Goal: Task Accomplishment & Management: Use online tool/utility

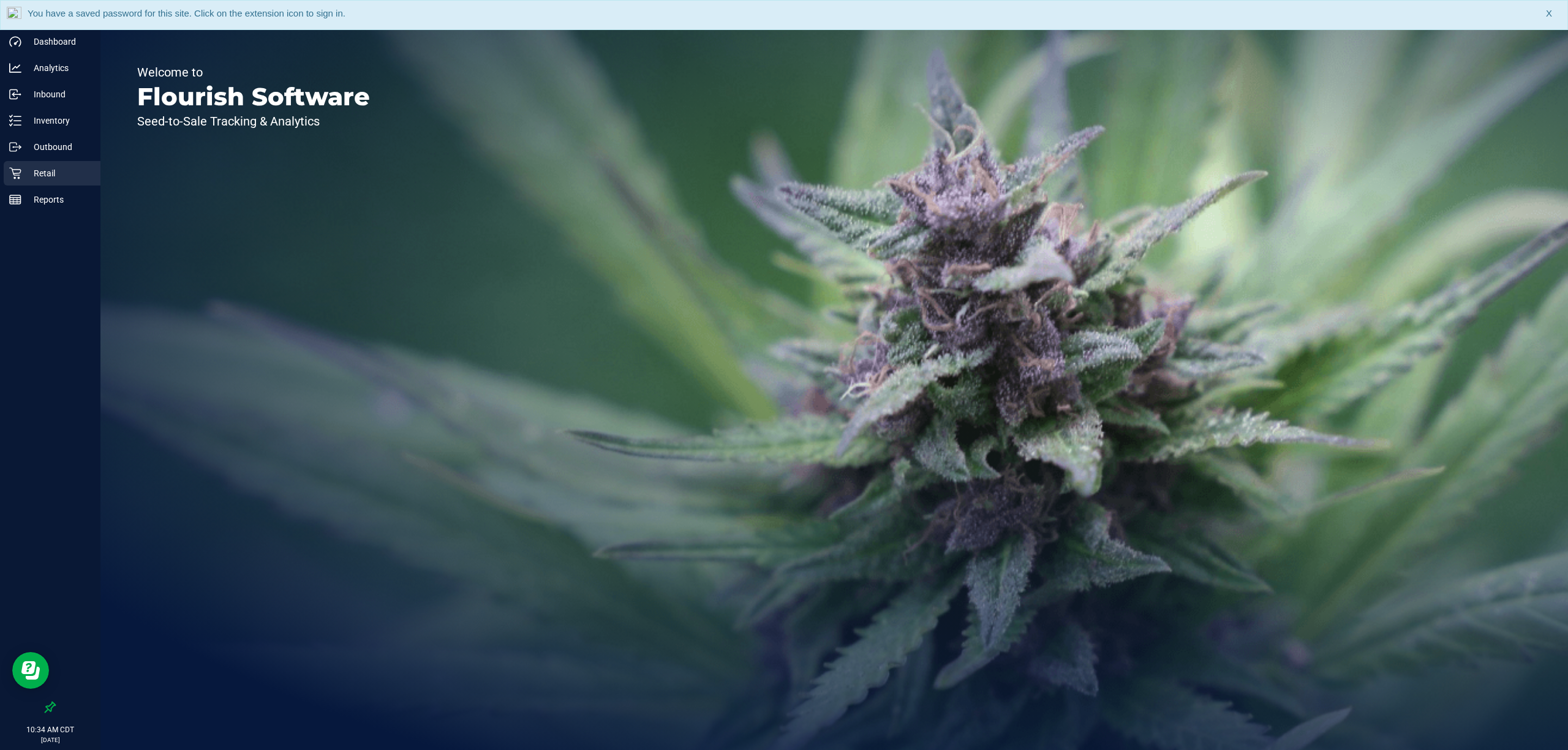
click at [28, 177] on p "Retail" at bounding box center [58, 173] width 73 height 15
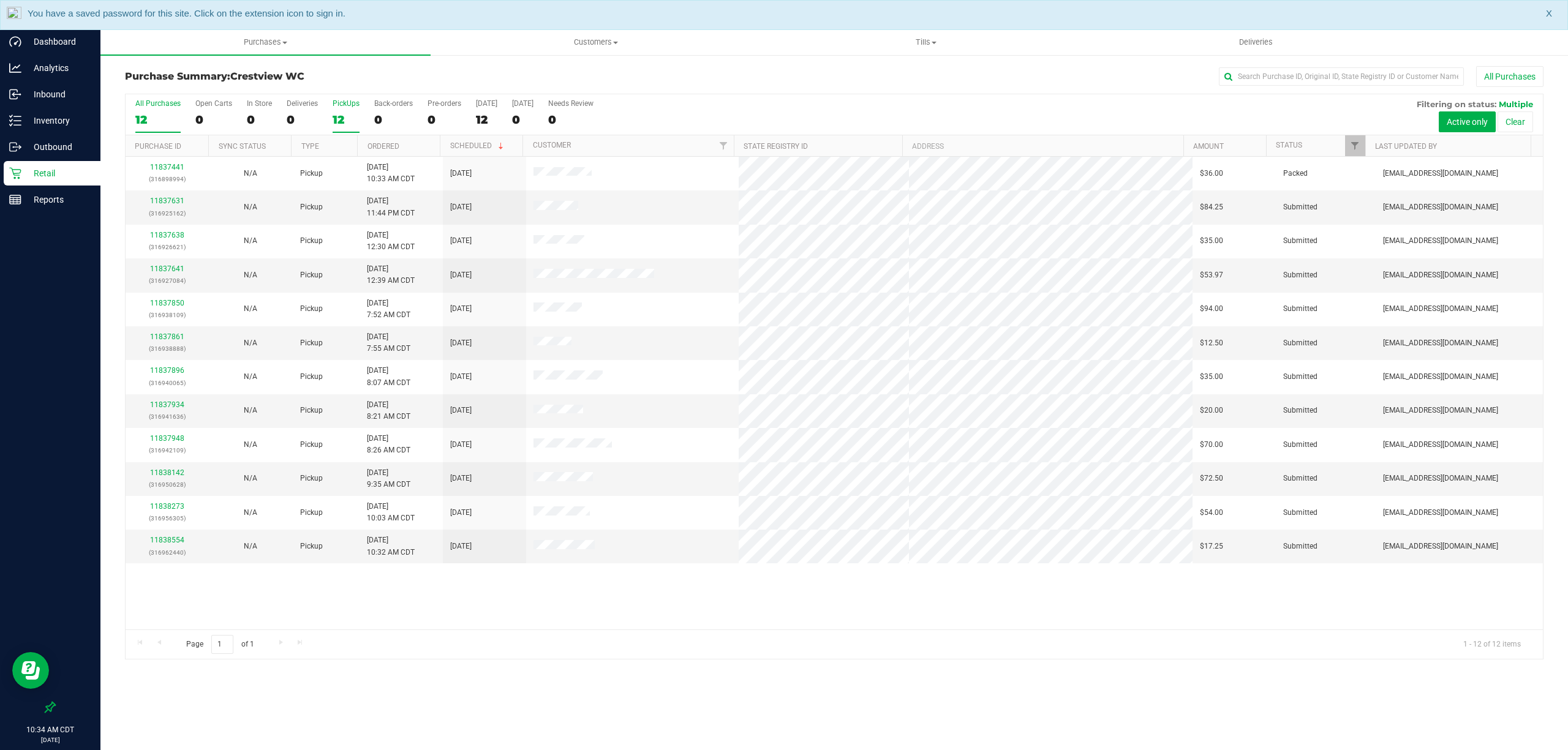
click at [346, 112] on label "PickUps 12" at bounding box center [346, 116] width 27 height 34
click at [0, 0] on input "PickUps 12" at bounding box center [0, 0] width 0 height 0
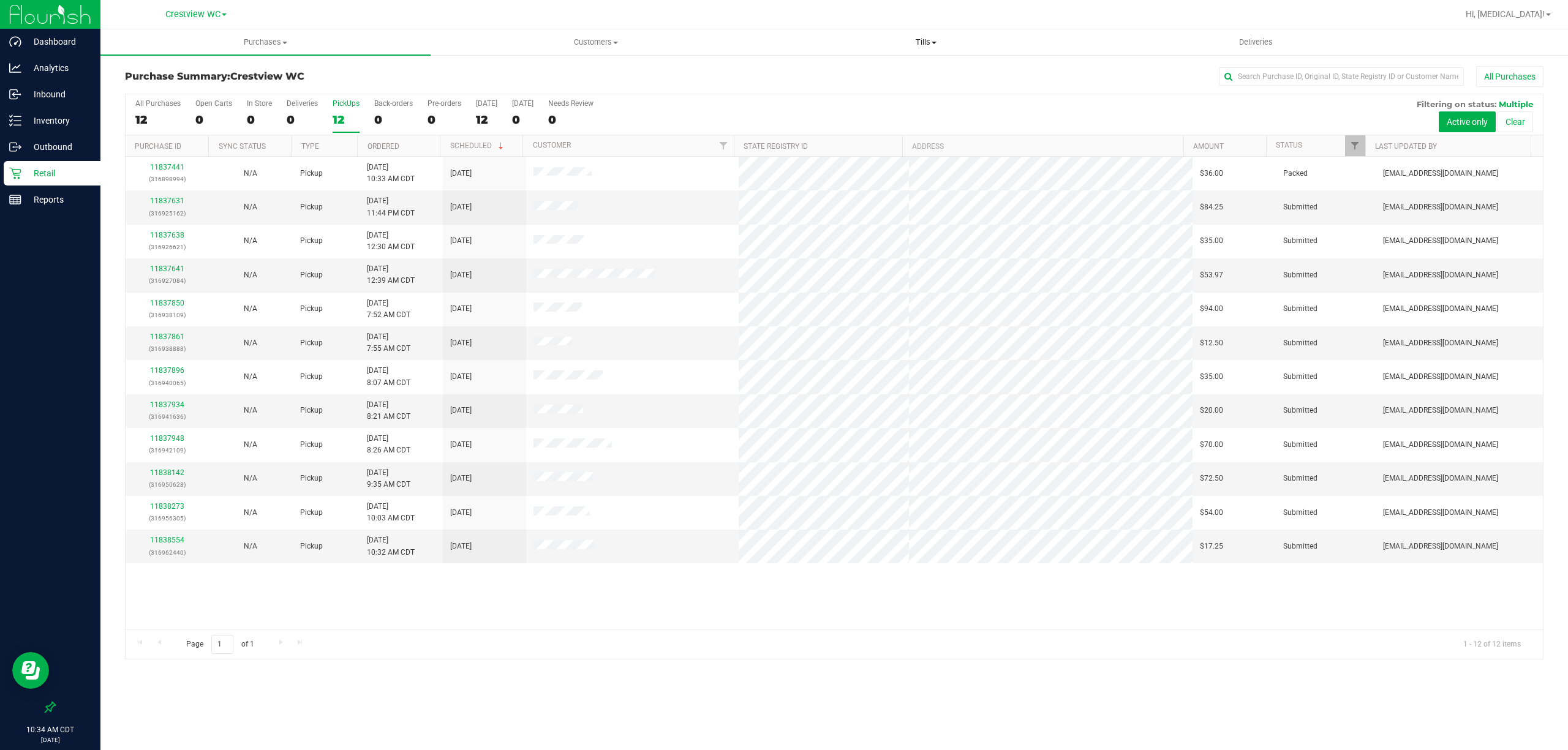
click at [915, 40] on span "Tills" at bounding box center [926, 42] width 329 height 11
click at [870, 74] on li "Manage tills" at bounding box center [925, 74] width 330 height 15
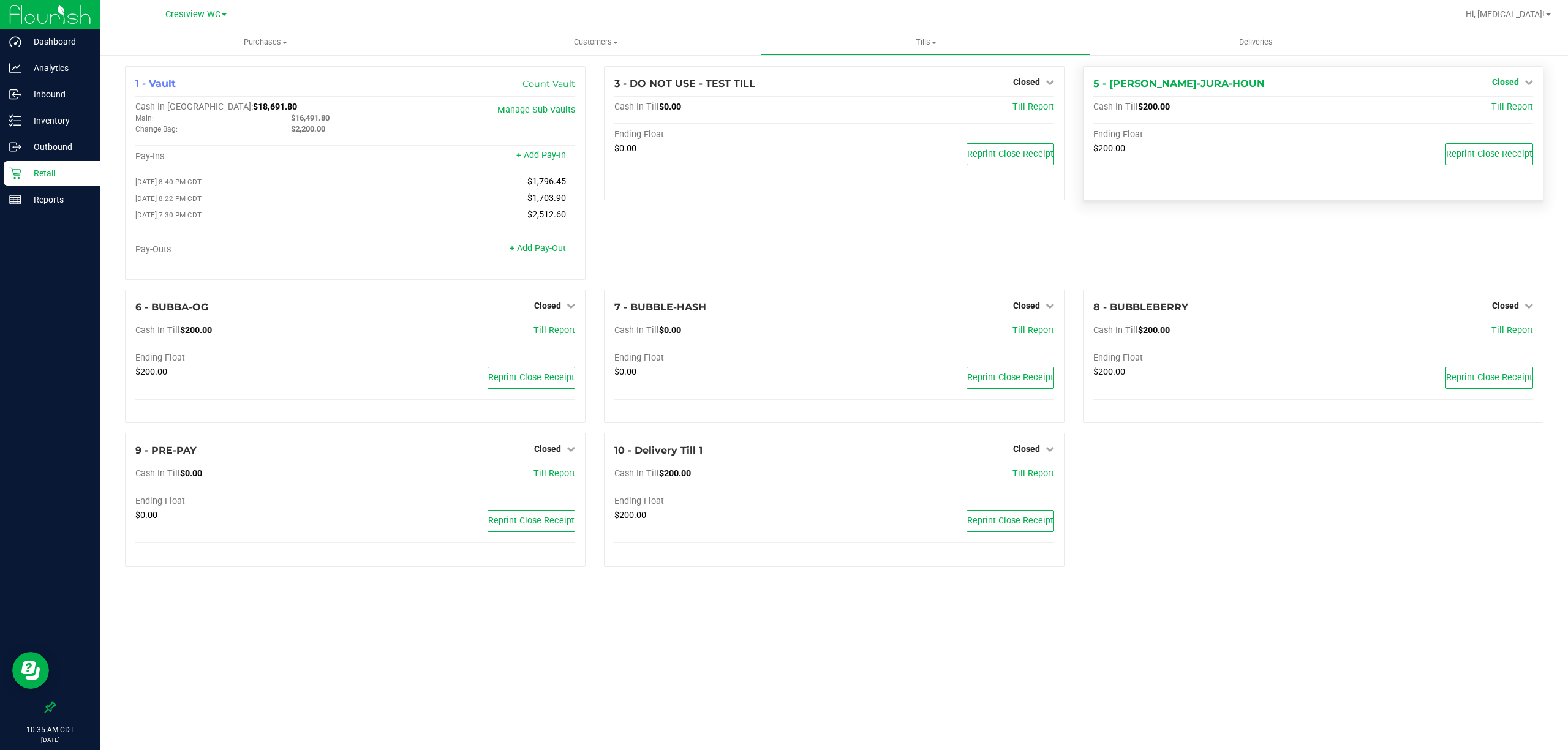
click at [1517, 79] on span "Closed" at bounding box center [1505, 82] width 27 height 10
click at [1503, 108] on link "Open Till" at bounding box center [1505, 107] width 32 height 10
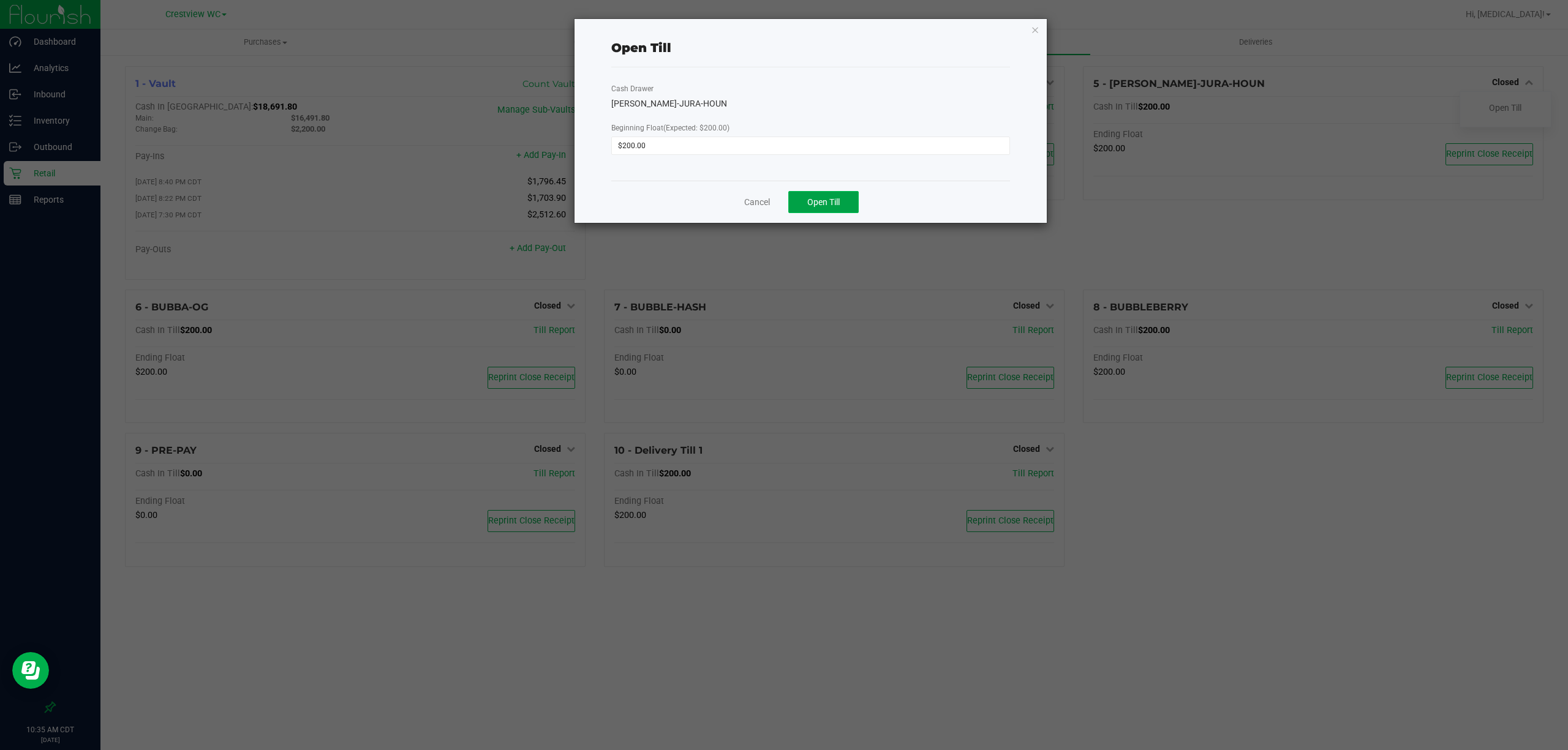
click at [819, 199] on span "Open Till" at bounding box center [823, 201] width 32 height 10
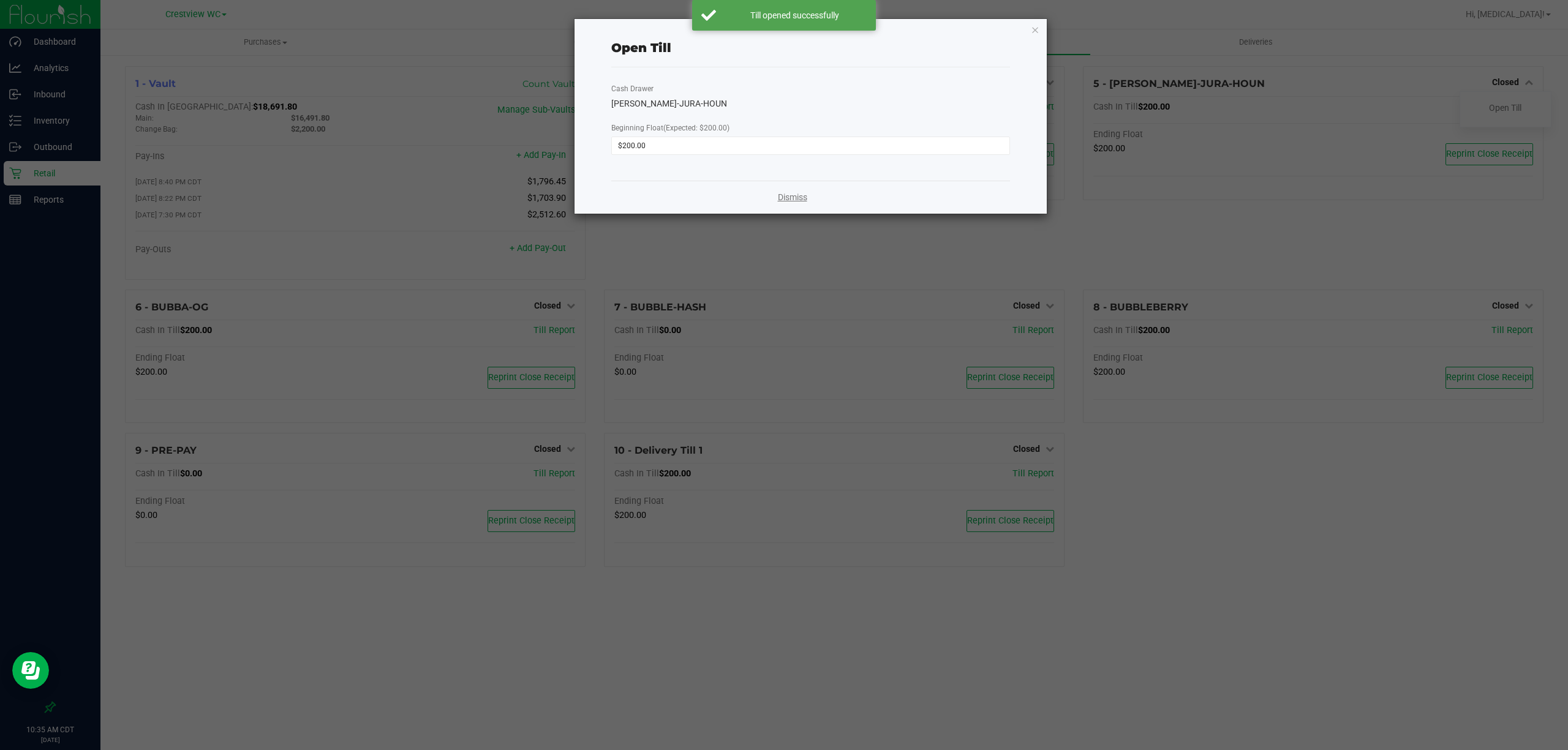
click at [807, 199] on link "Dismiss" at bounding box center [793, 197] width 30 height 13
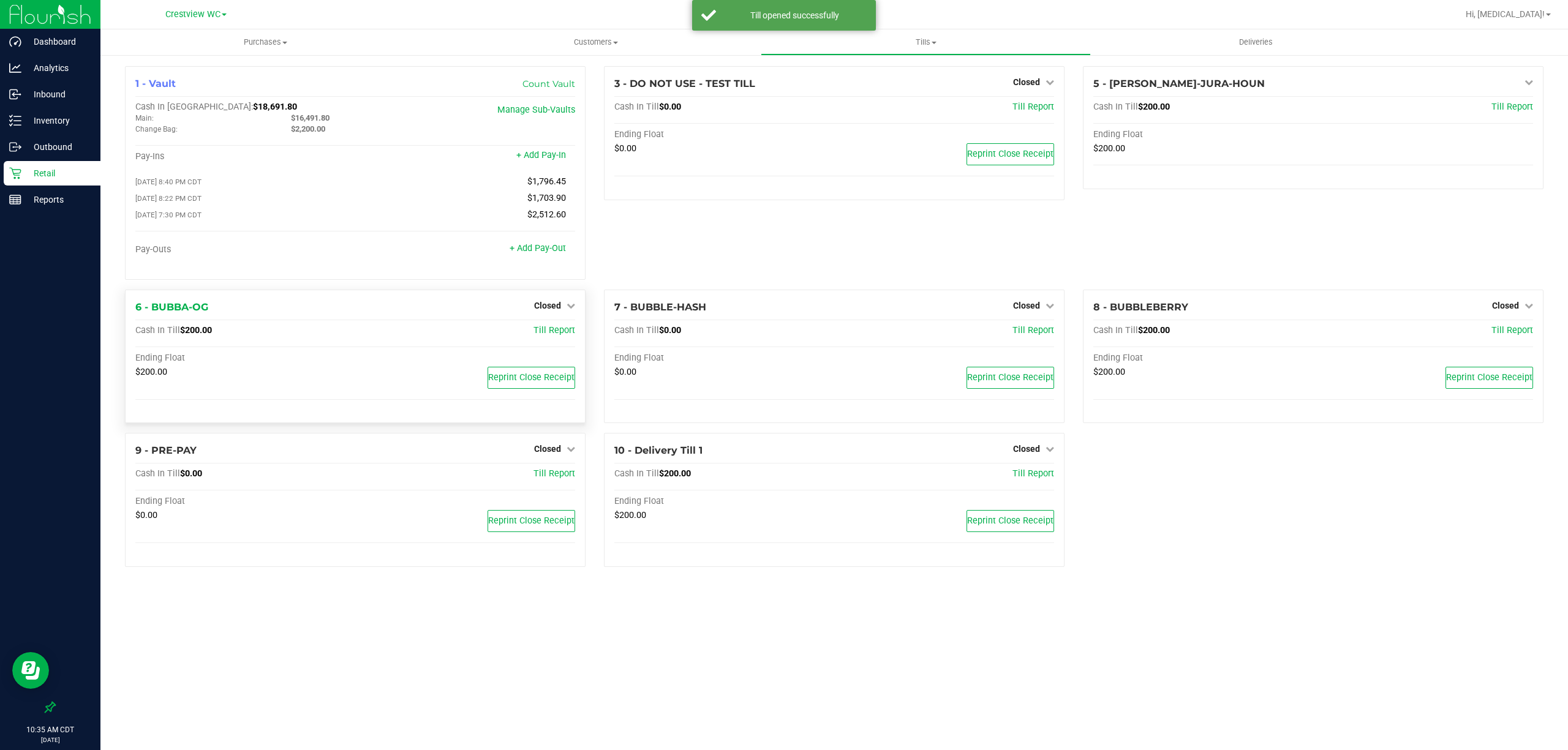
click at [548, 304] on div "Closed" at bounding box center [554, 305] width 41 height 15
click at [548, 307] on span "Closed" at bounding box center [547, 305] width 27 height 10
click at [548, 335] on link "Open Till" at bounding box center [547, 330] width 32 height 10
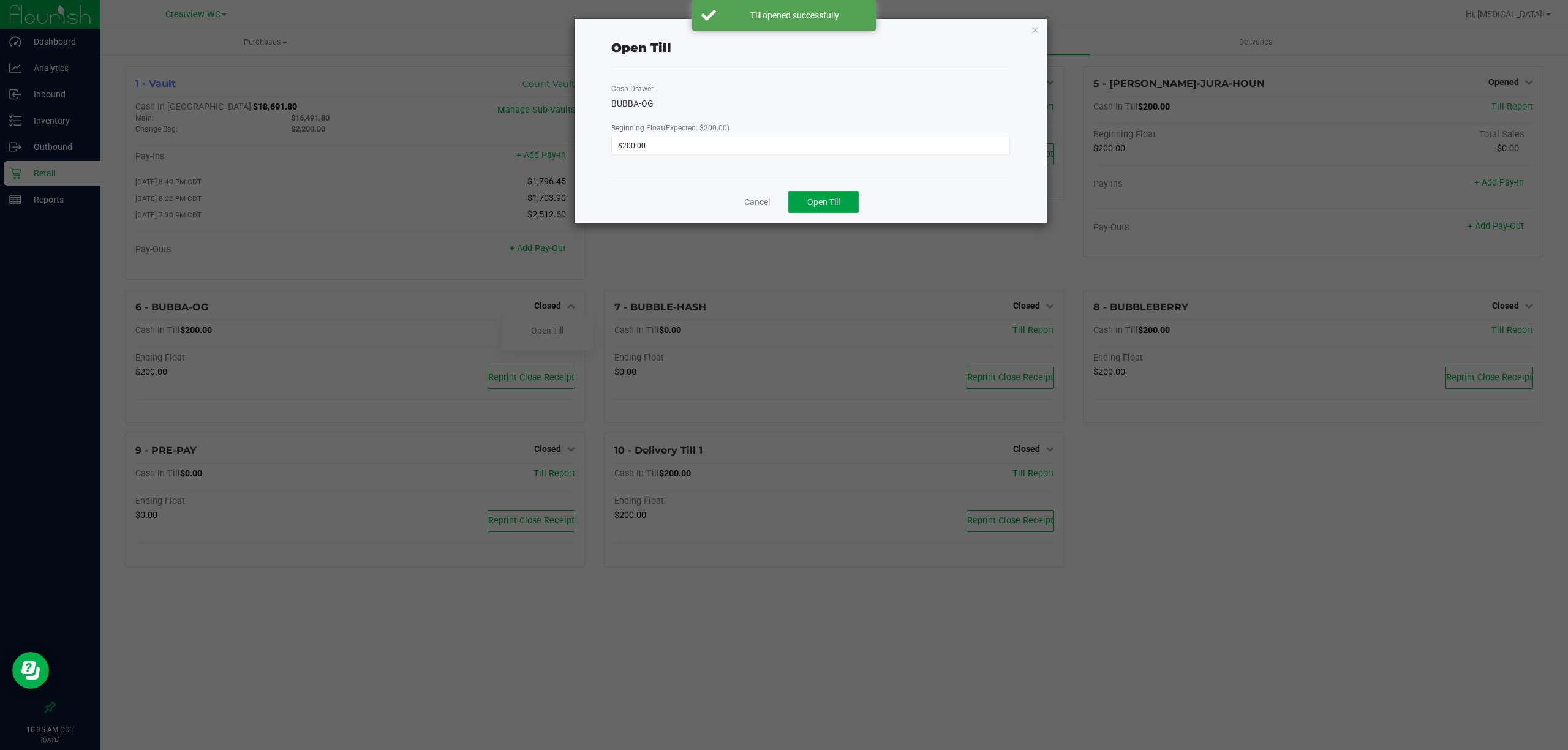
click at [827, 201] on span "Open Till" at bounding box center [823, 201] width 32 height 10
click at [796, 202] on link "Dismiss" at bounding box center [793, 197] width 30 height 13
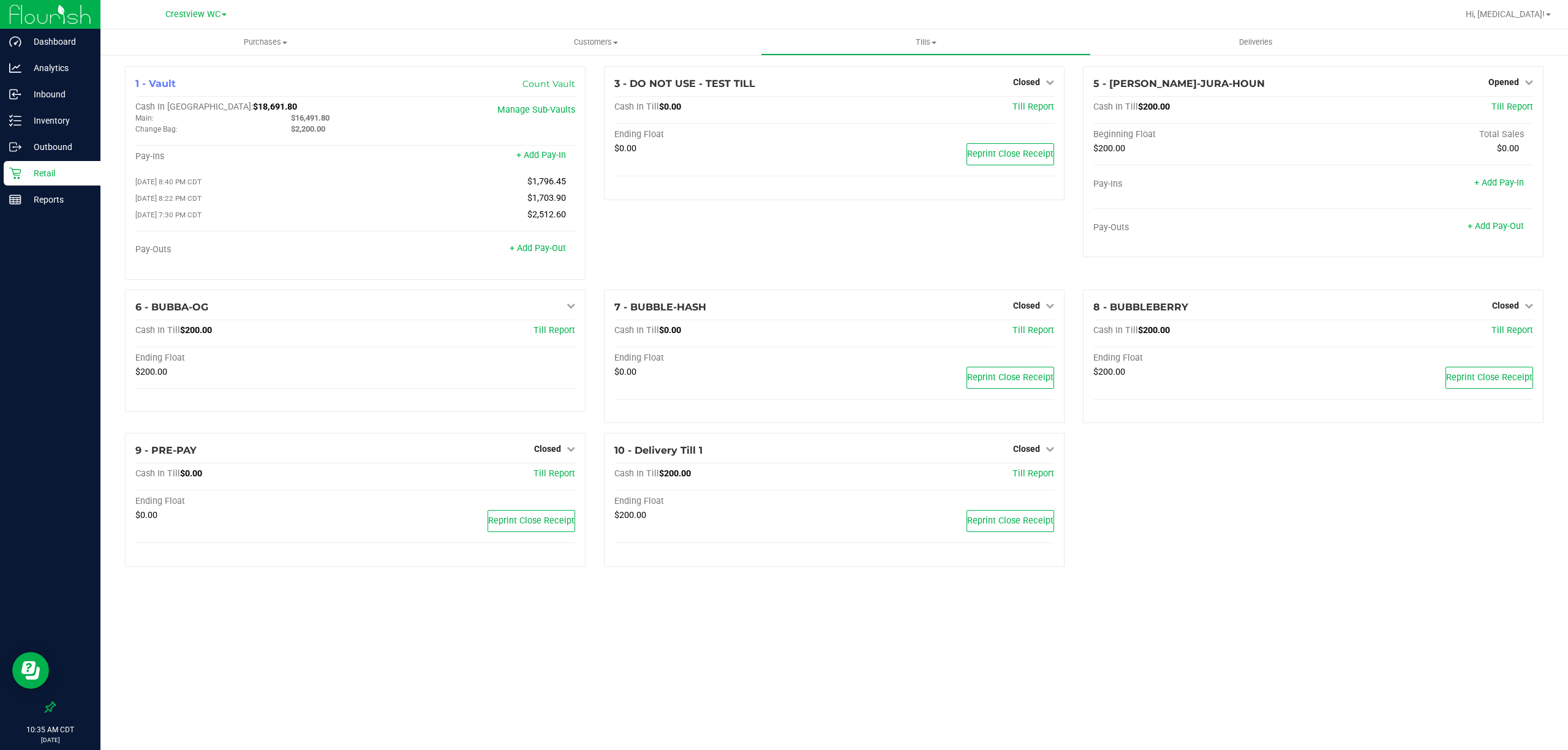
click at [1289, 546] on div "1 - Vault Count Vault Cash In Vault: $18,691.80 Main: $16,491.80 Change Bag: $2…" at bounding box center [835, 321] width 1437 height 510
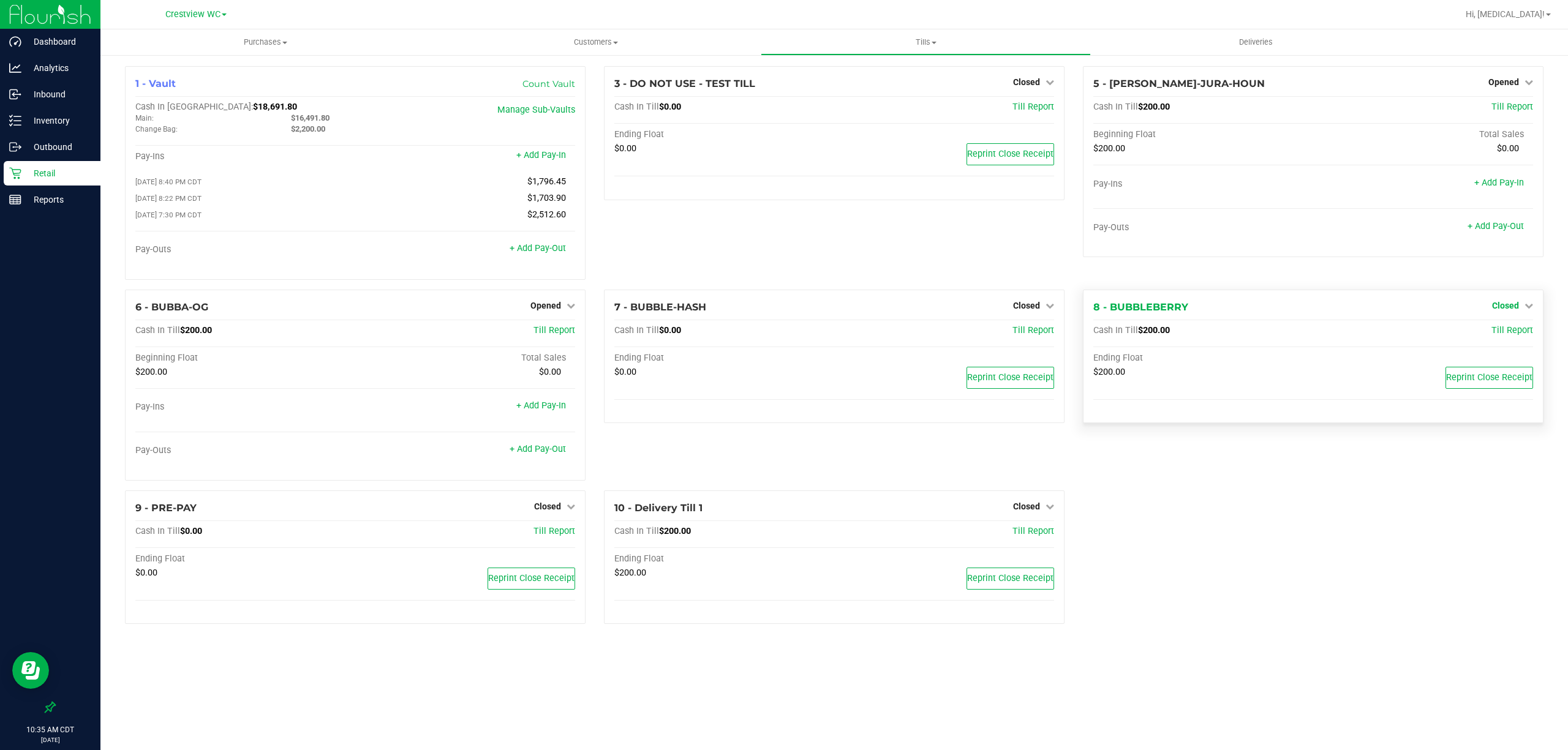
click at [1505, 310] on span "Closed" at bounding box center [1505, 305] width 27 height 10
click at [1504, 334] on link "Open Till" at bounding box center [1505, 330] width 32 height 10
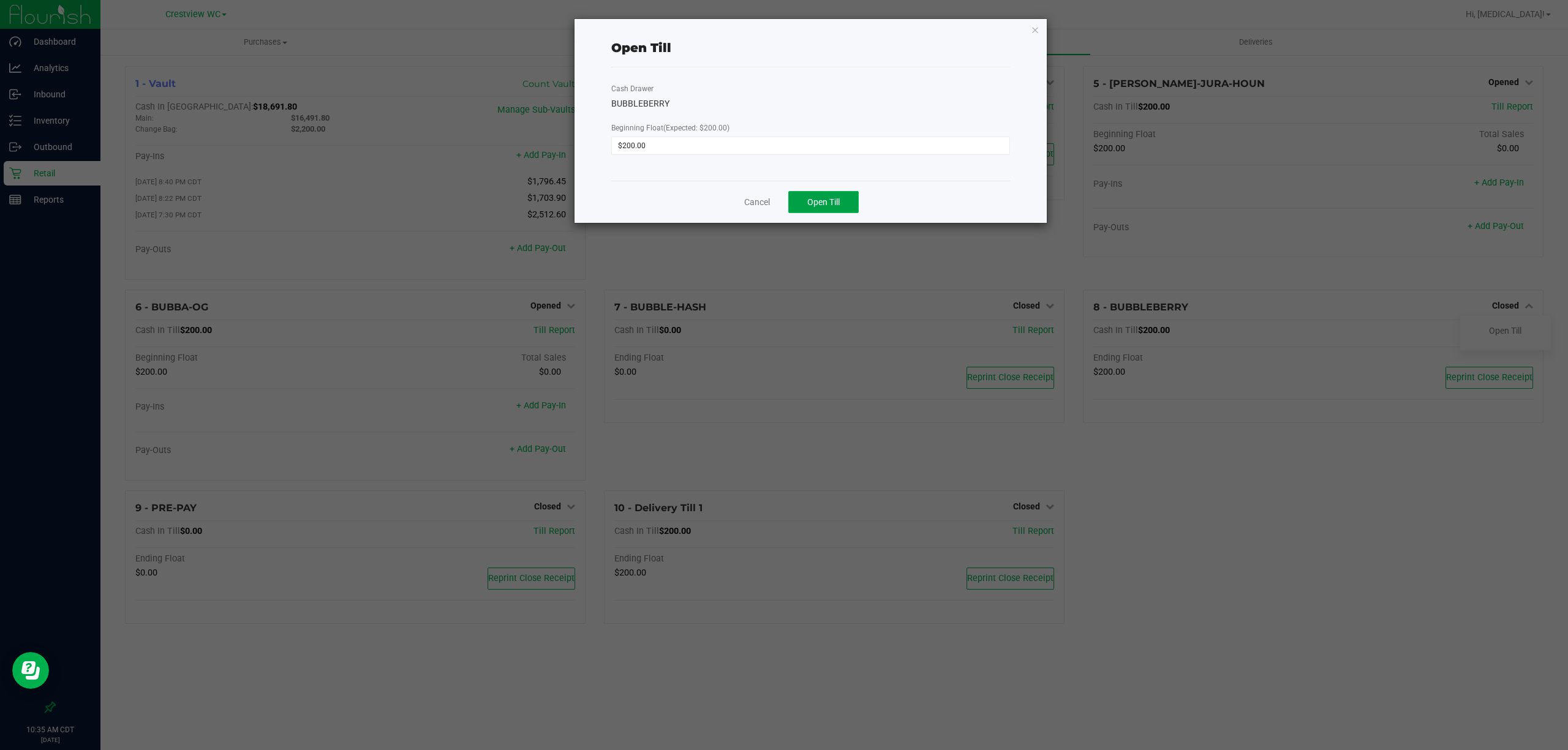
click at [841, 211] on button "Open Till" at bounding box center [823, 201] width 71 height 22
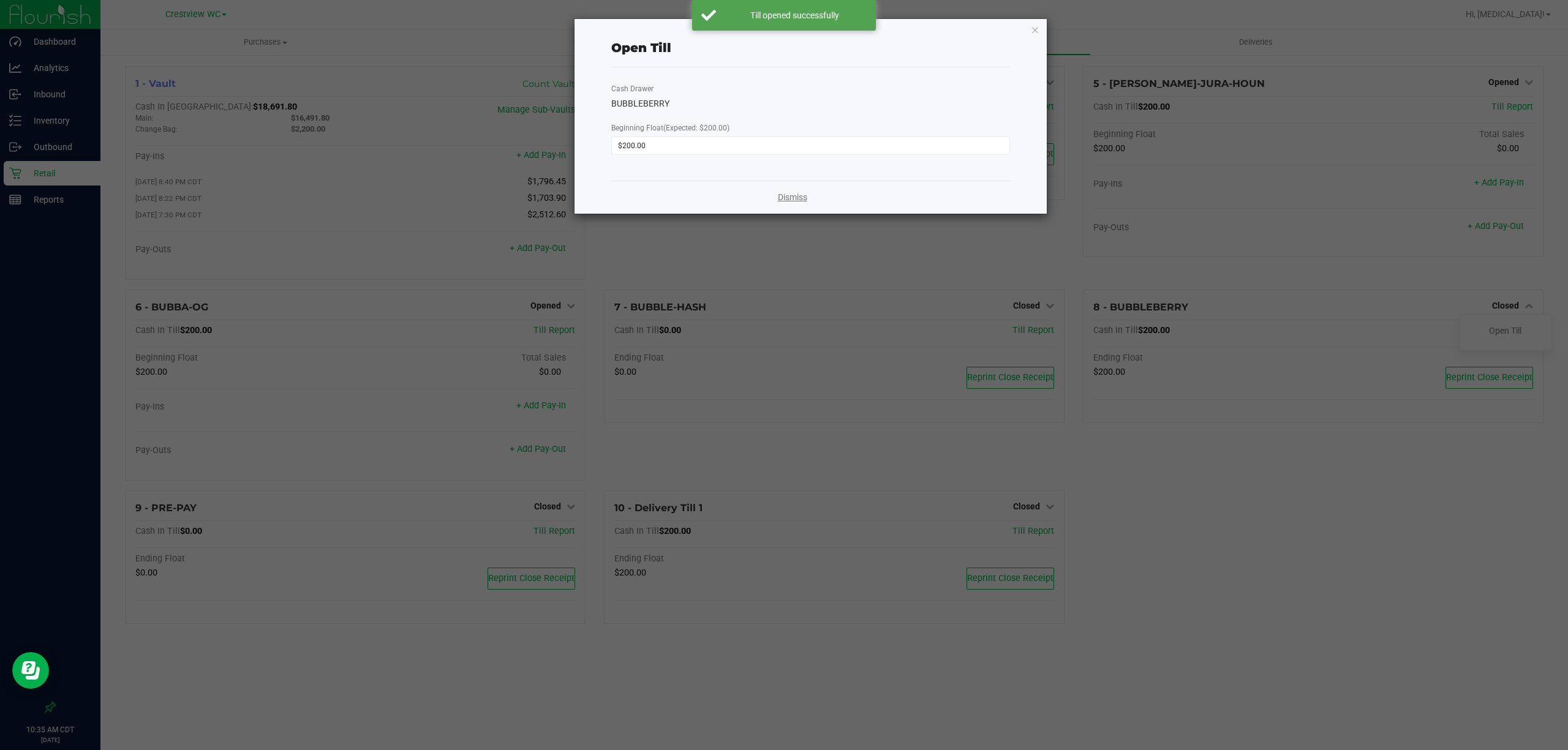
click at [780, 199] on link "Dismiss" at bounding box center [793, 197] width 30 height 13
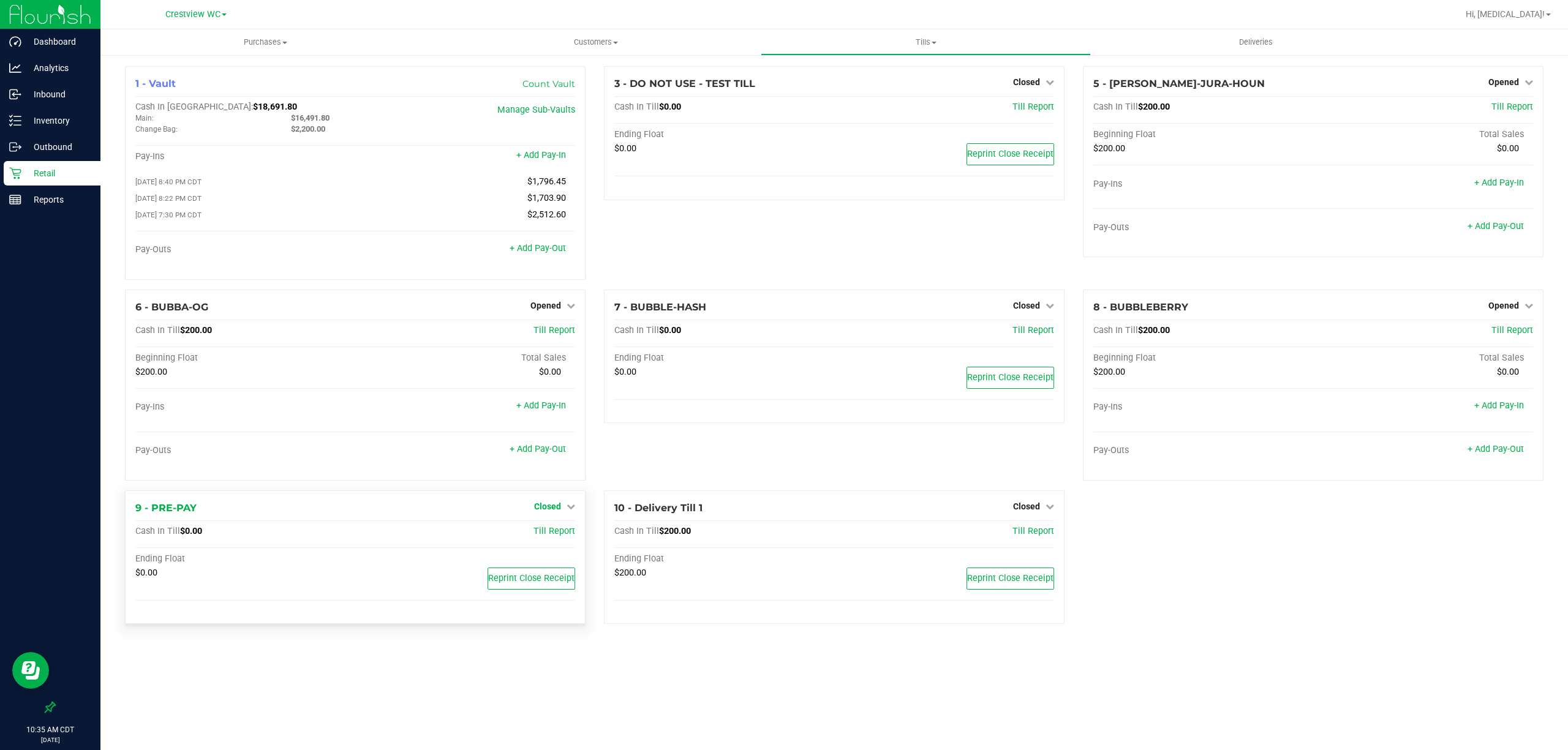
click at [542, 508] on span "Closed" at bounding box center [547, 506] width 27 height 10
click at [545, 532] on link "Open Till" at bounding box center [547, 531] width 32 height 10
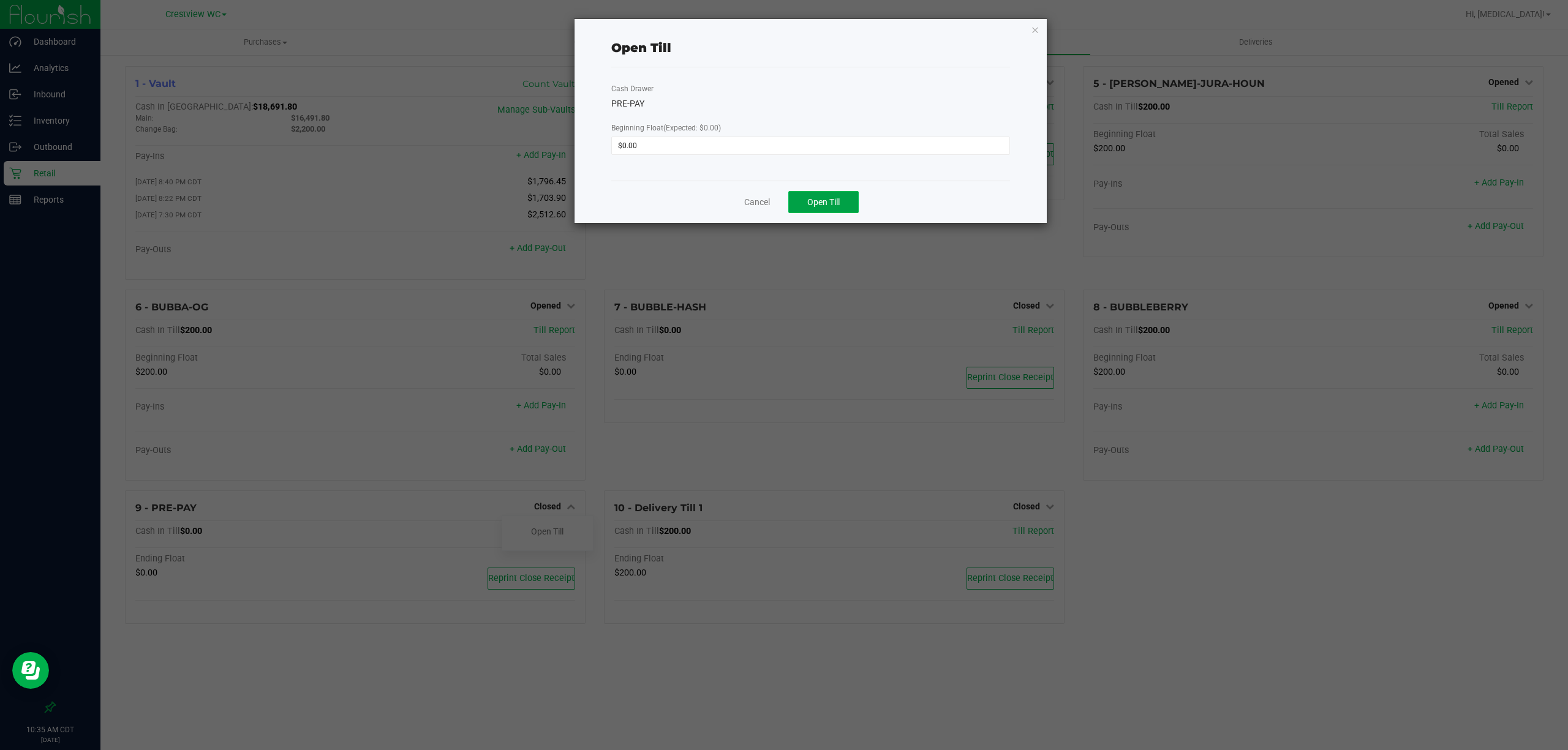
click at [828, 204] on span "Open Till" at bounding box center [823, 201] width 32 height 10
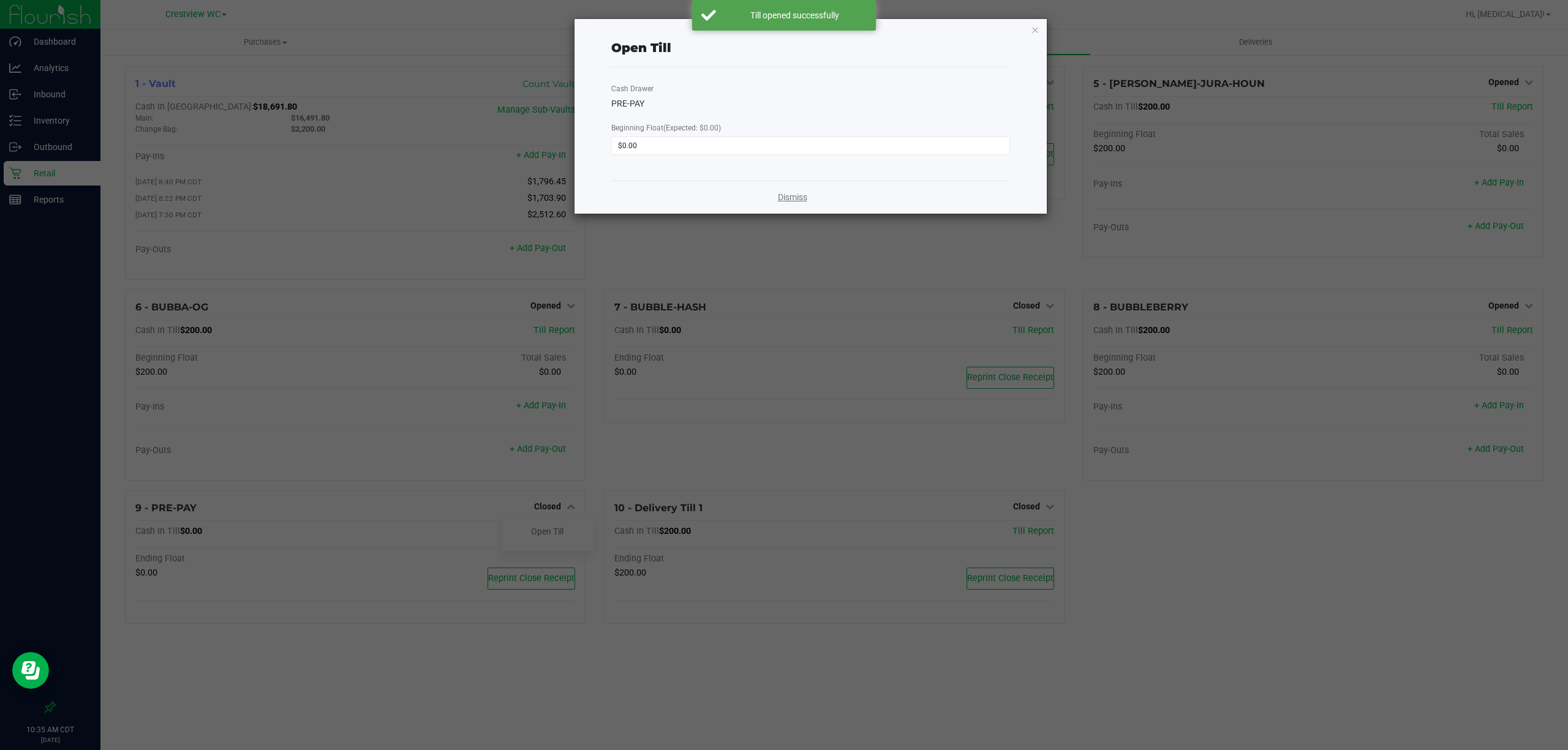
click at [781, 199] on link "Dismiss" at bounding box center [793, 197] width 30 height 13
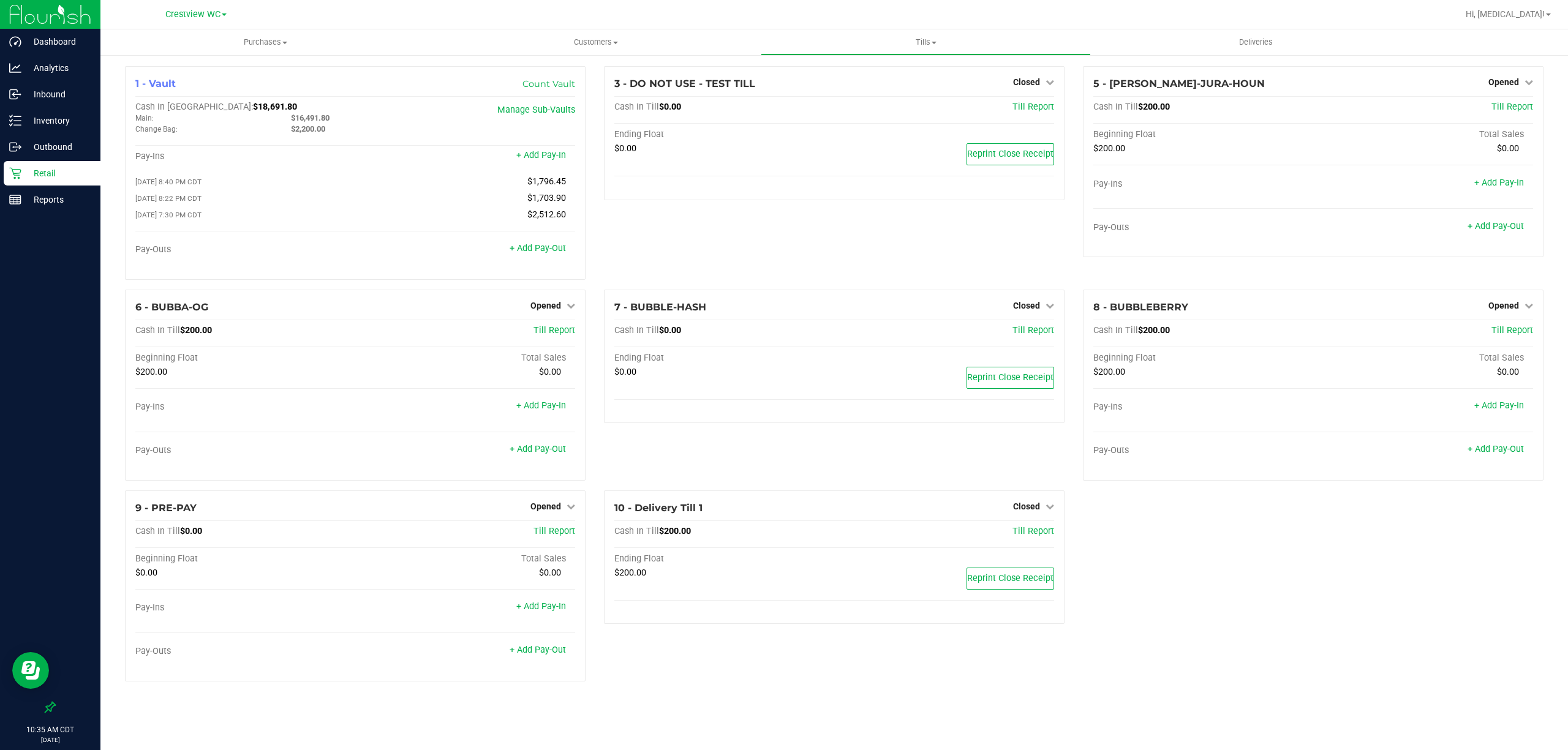
click at [1196, 573] on div "1 - Vault Count Vault Cash In Vault: $18,691.80 Main: $16,491.80 Change Bag: $2…" at bounding box center [835, 379] width 1437 height 625
click at [60, 168] on p "Retail" at bounding box center [58, 173] width 73 height 15
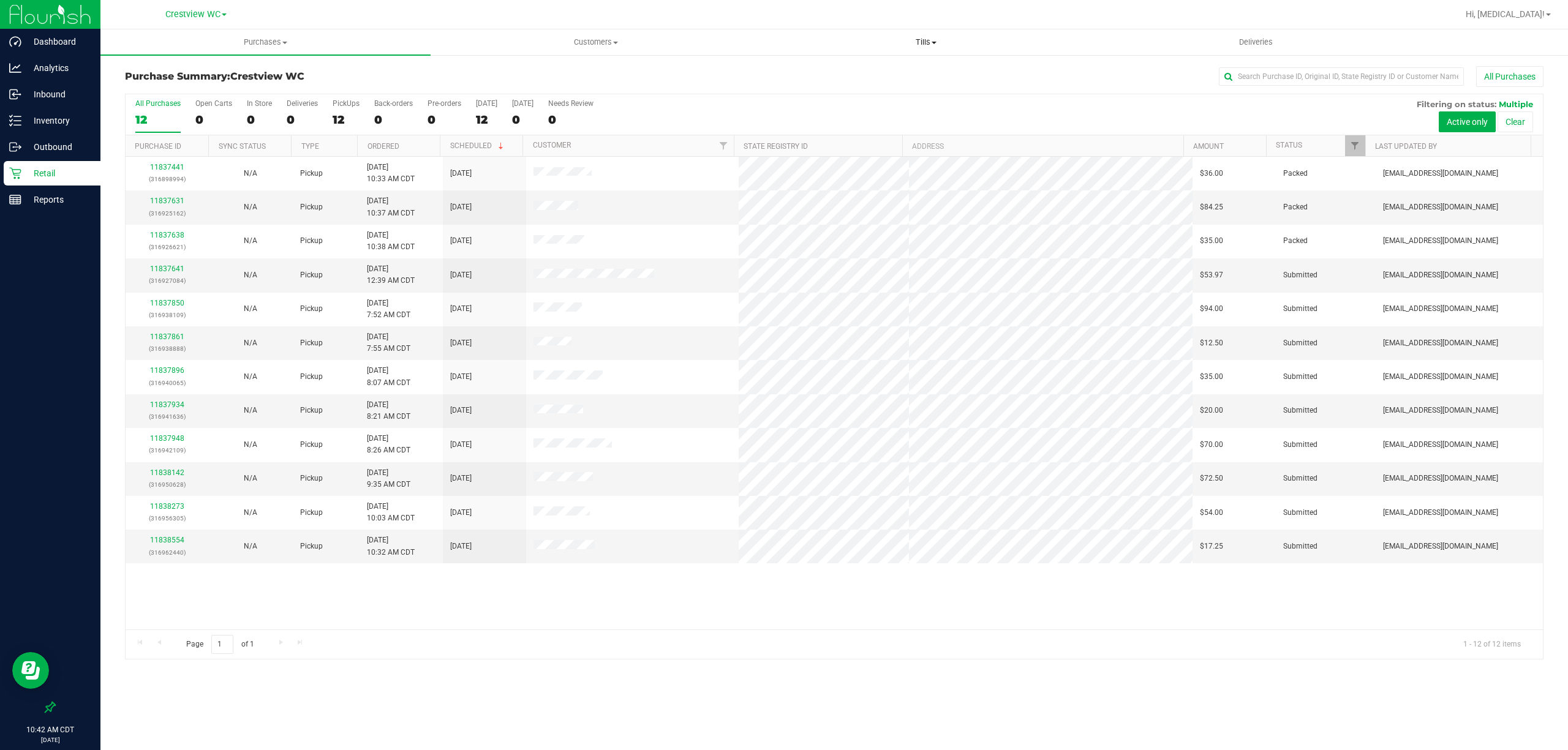
click at [929, 40] on span "Tills" at bounding box center [926, 42] width 329 height 11
click at [851, 71] on li "Manage tills" at bounding box center [925, 74] width 330 height 15
